Goal: Answer question/provide support: Share knowledge or assist other users

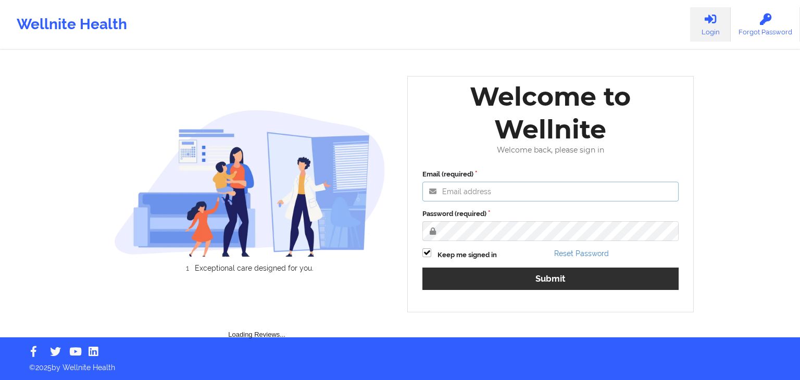
type input "[EMAIL_ADDRESS][DOMAIN_NAME]"
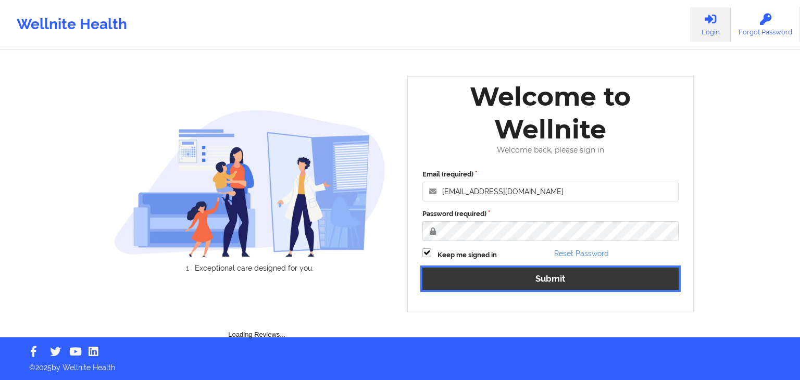
click at [509, 276] on button "Submit" at bounding box center [550, 279] width 256 height 22
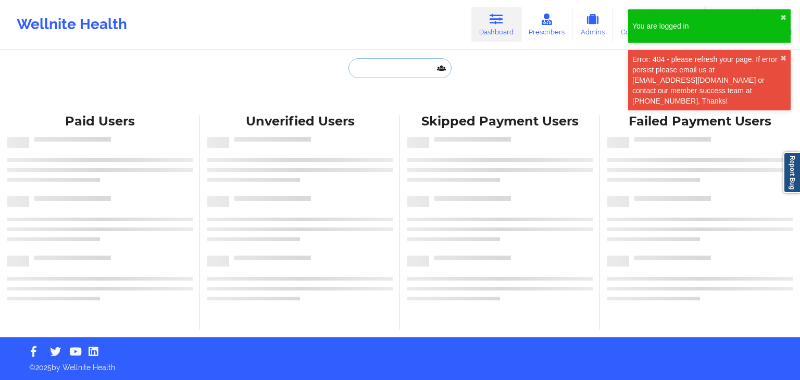
click at [369, 75] on input "text" at bounding box center [399, 68] width 103 height 20
paste input "[EMAIL_ADDRESS][PERSON_NAME][DOMAIN_NAME]"
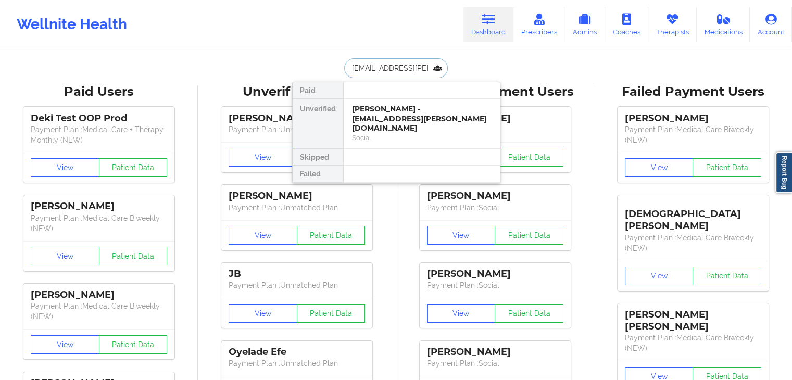
type input "[EMAIL_ADDRESS][PERSON_NAME][DOMAIN_NAME]"
click at [394, 113] on div "[PERSON_NAME] - [EMAIL_ADDRESS][PERSON_NAME][DOMAIN_NAME]" at bounding box center [421, 118] width 139 height 29
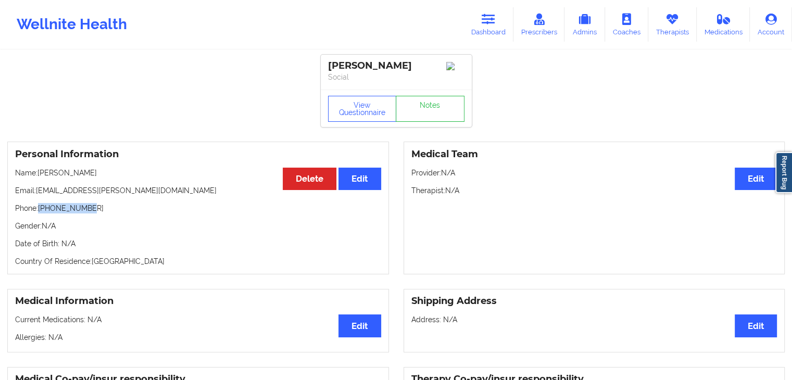
drag, startPoint x: 84, startPoint y: 212, endPoint x: 40, endPoint y: 211, distance: 43.7
click at [40, 211] on p "Phone: [PHONE_NUMBER]" at bounding box center [198, 208] width 366 height 10
copy p "[PHONE_NUMBER]"
click at [675, 20] on icon at bounding box center [672, 19] width 14 height 11
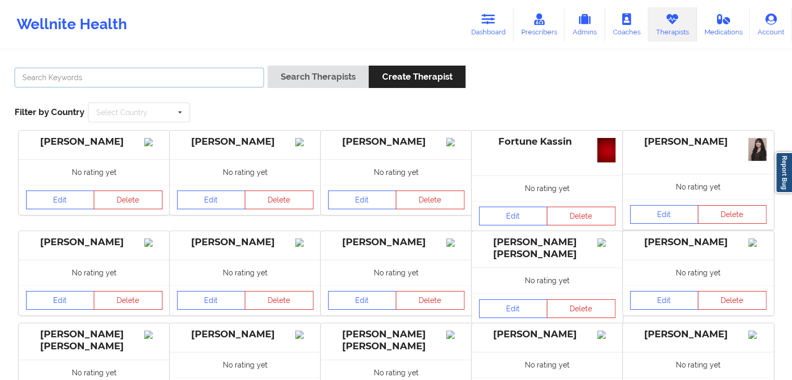
click at [215, 82] on input "text" at bounding box center [139, 78] width 249 height 20
type input "[PERSON_NAME]"
click at [268, 66] on button "Search Therapists" at bounding box center [318, 77] width 101 height 22
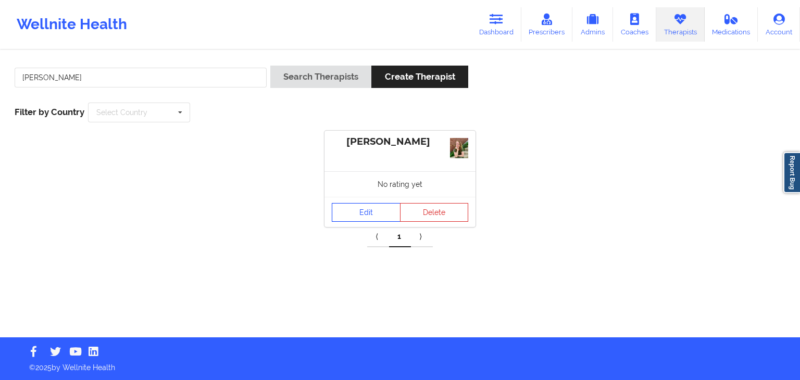
click at [367, 213] on link "Edit" at bounding box center [366, 212] width 69 height 19
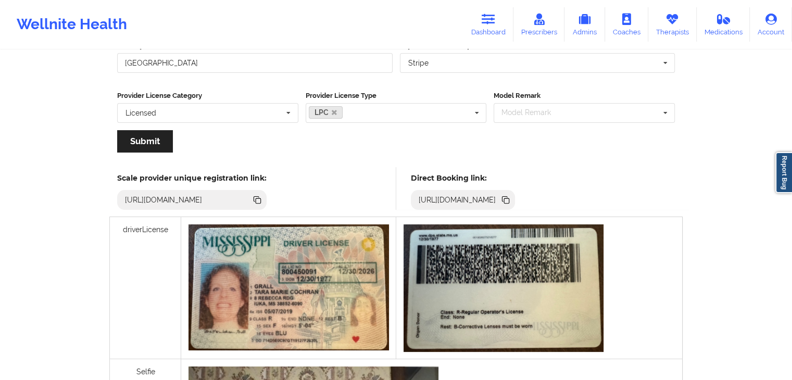
scroll to position [194, 0]
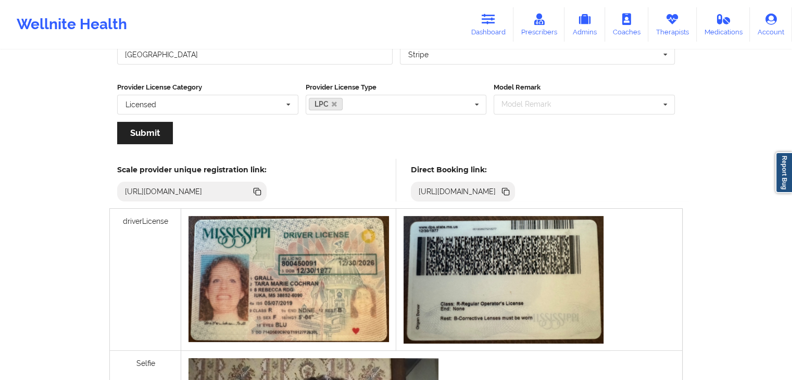
click at [511, 189] on icon at bounding box center [505, 191] width 11 height 11
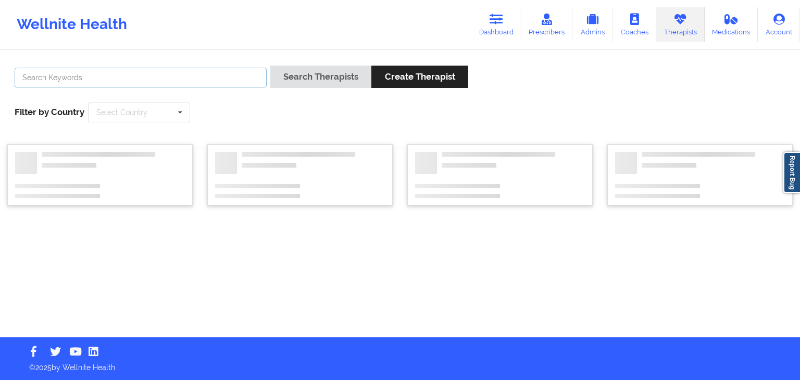
click at [95, 77] on input "text" at bounding box center [141, 78] width 252 height 20
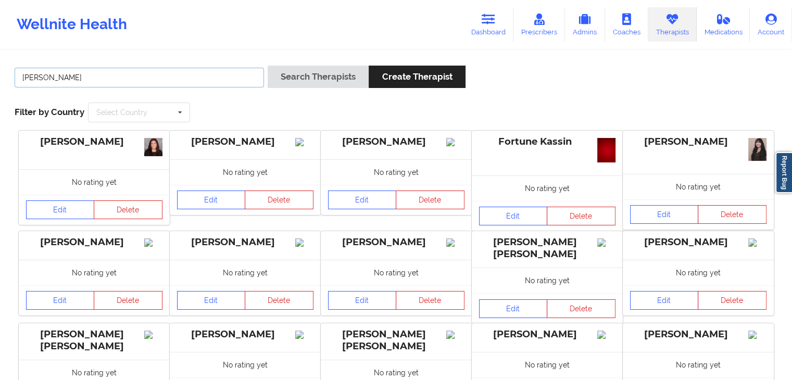
click at [268, 66] on button "Search Therapists" at bounding box center [318, 77] width 101 height 22
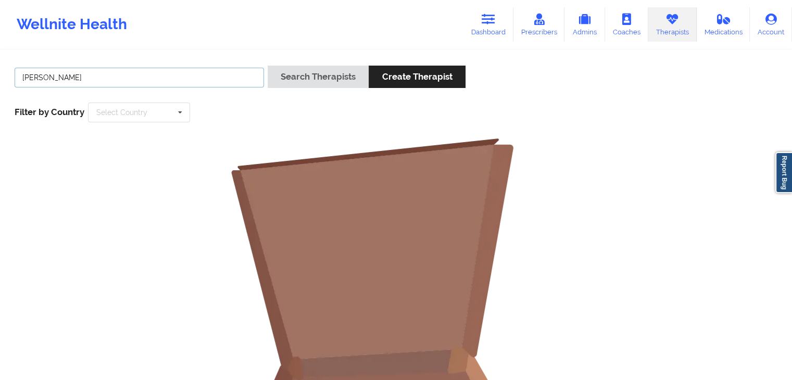
type input "[PERSON_NAME]"
click at [281, 74] on button "Search Therapists" at bounding box center [318, 77] width 101 height 22
drag, startPoint x: 480, startPoint y: 15, endPoint x: 445, endPoint y: 23, distance: 36.2
click at [480, 15] on link "Dashboard" at bounding box center [488, 24] width 50 height 34
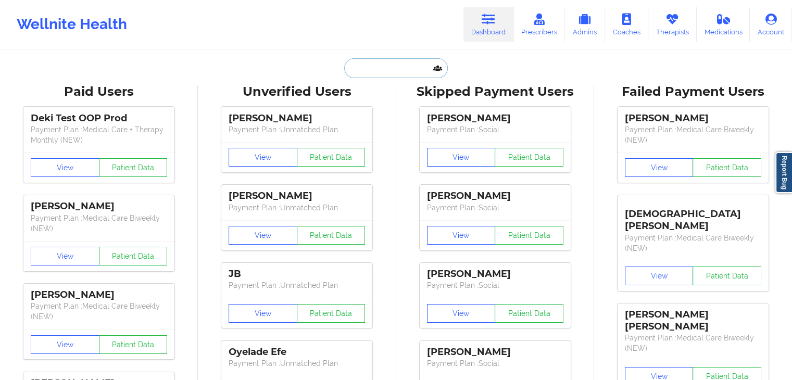
click at [384, 67] on input "text" at bounding box center [395, 68] width 103 height 20
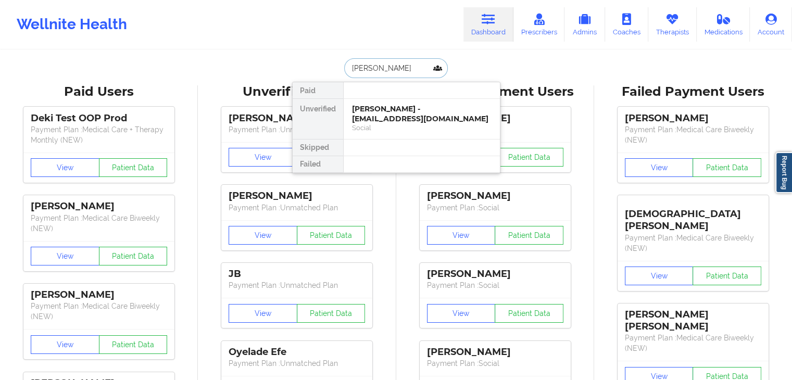
type input "[PERSON_NAME]"
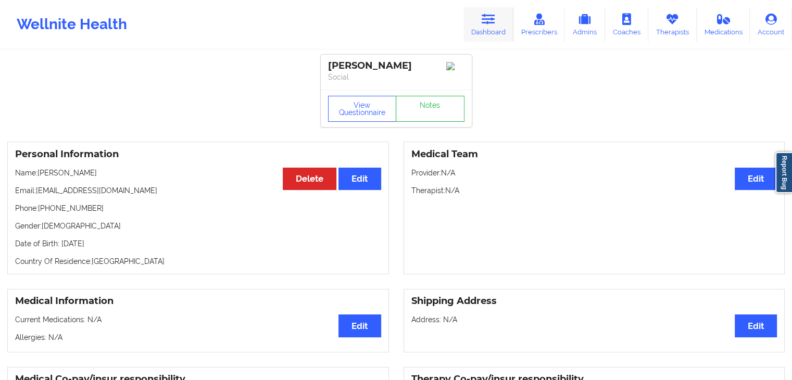
click at [506, 17] on link "Dashboard" at bounding box center [488, 24] width 50 height 34
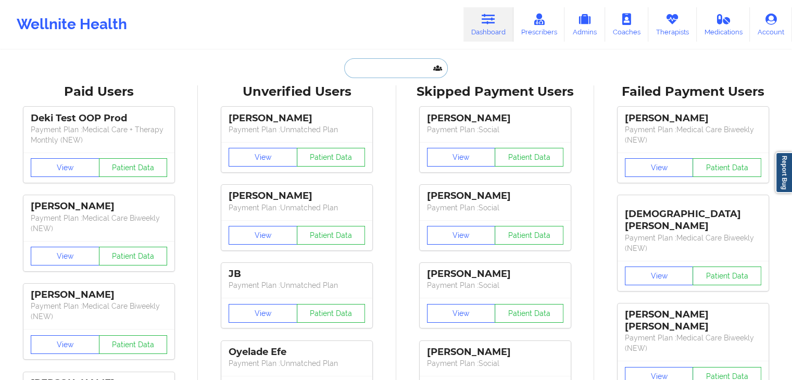
click at [355, 72] on input "text" at bounding box center [395, 68] width 103 height 20
paste input "[EMAIL_ADDRESS][DOMAIN_NAME]"
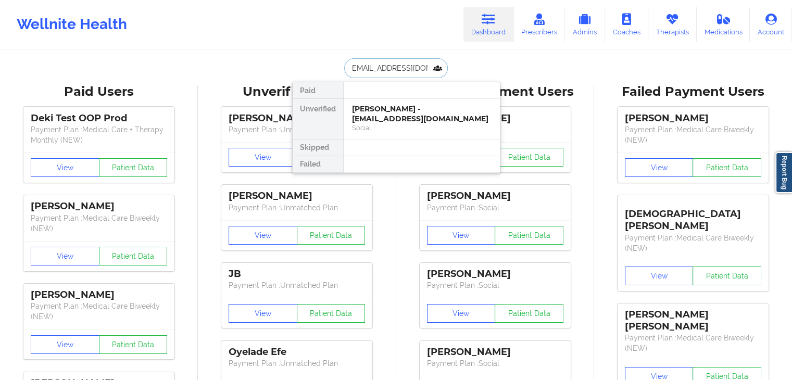
type input "[EMAIL_ADDRESS][DOMAIN_NAME]"
click at [383, 119] on div "Ohadji Diggs - [EMAIL_ADDRESS][DOMAIN_NAME]" at bounding box center [421, 113] width 139 height 19
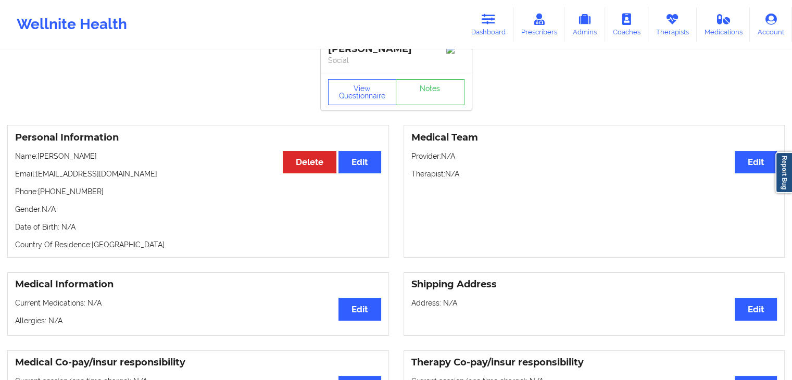
scroll to position [3, 0]
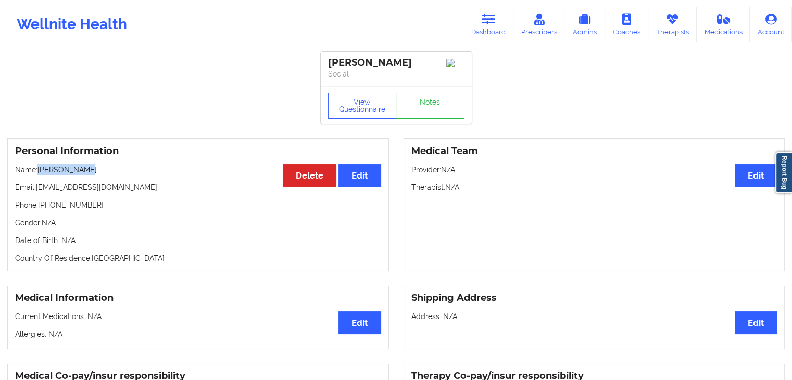
drag, startPoint x: 39, startPoint y: 172, endPoint x: 84, endPoint y: 170, distance: 45.3
click at [84, 170] on p "Name: [PERSON_NAME]" at bounding box center [198, 169] width 366 height 10
copy p "[PERSON_NAME]"
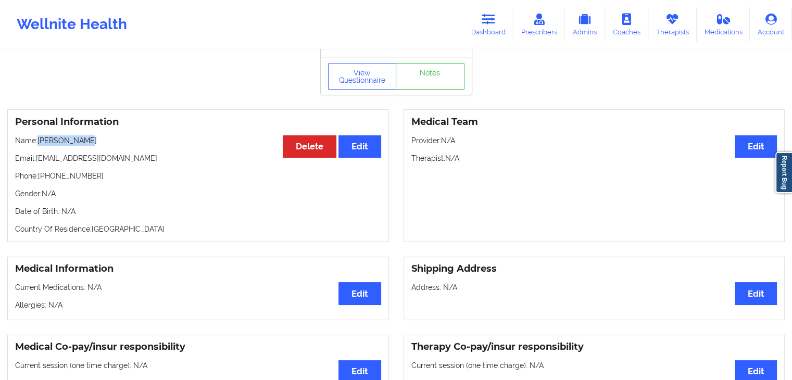
scroll to position [31, 0]
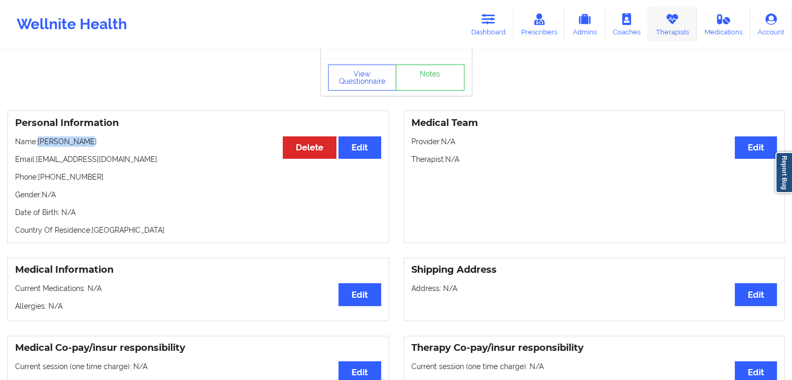
click at [675, 38] on link "Therapists" at bounding box center [672, 24] width 48 height 34
